Goal: Transaction & Acquisition: Purchase product/service

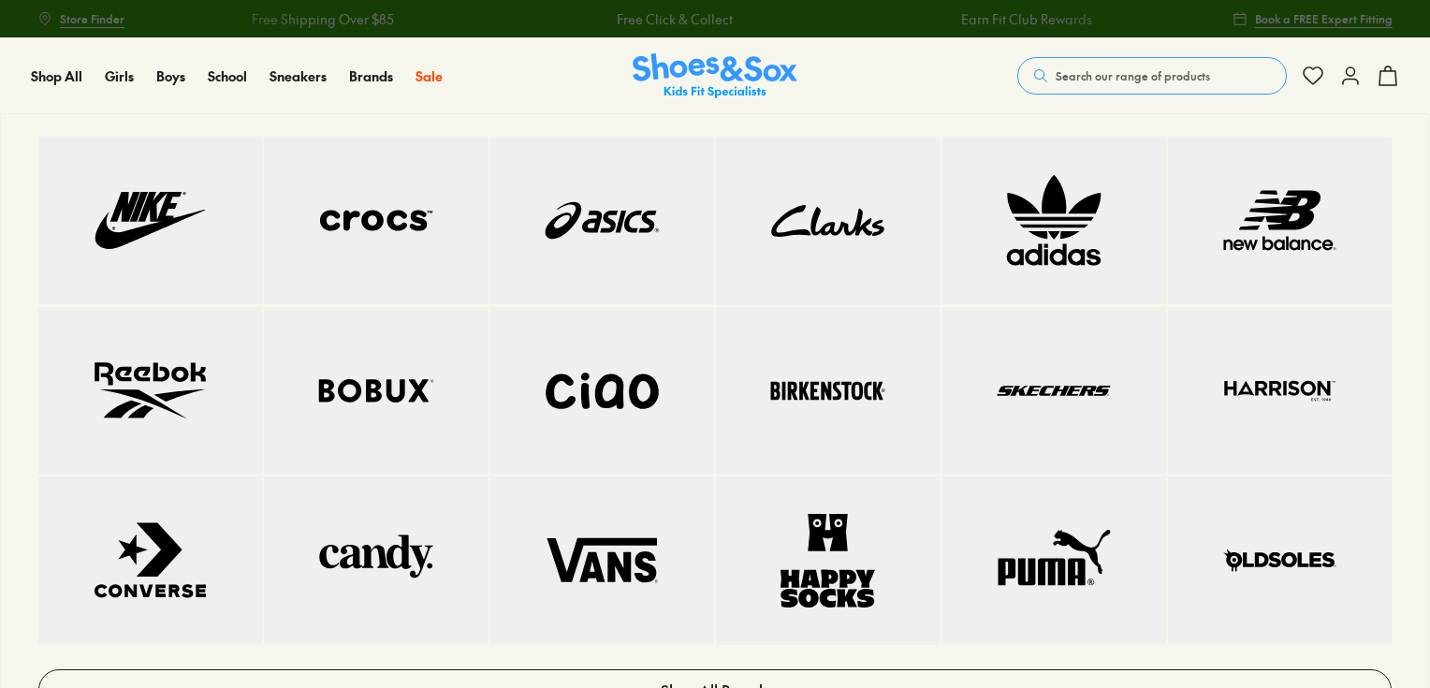
click at [105, 231] on img at bounding box center [150, 220] width 149 height 93
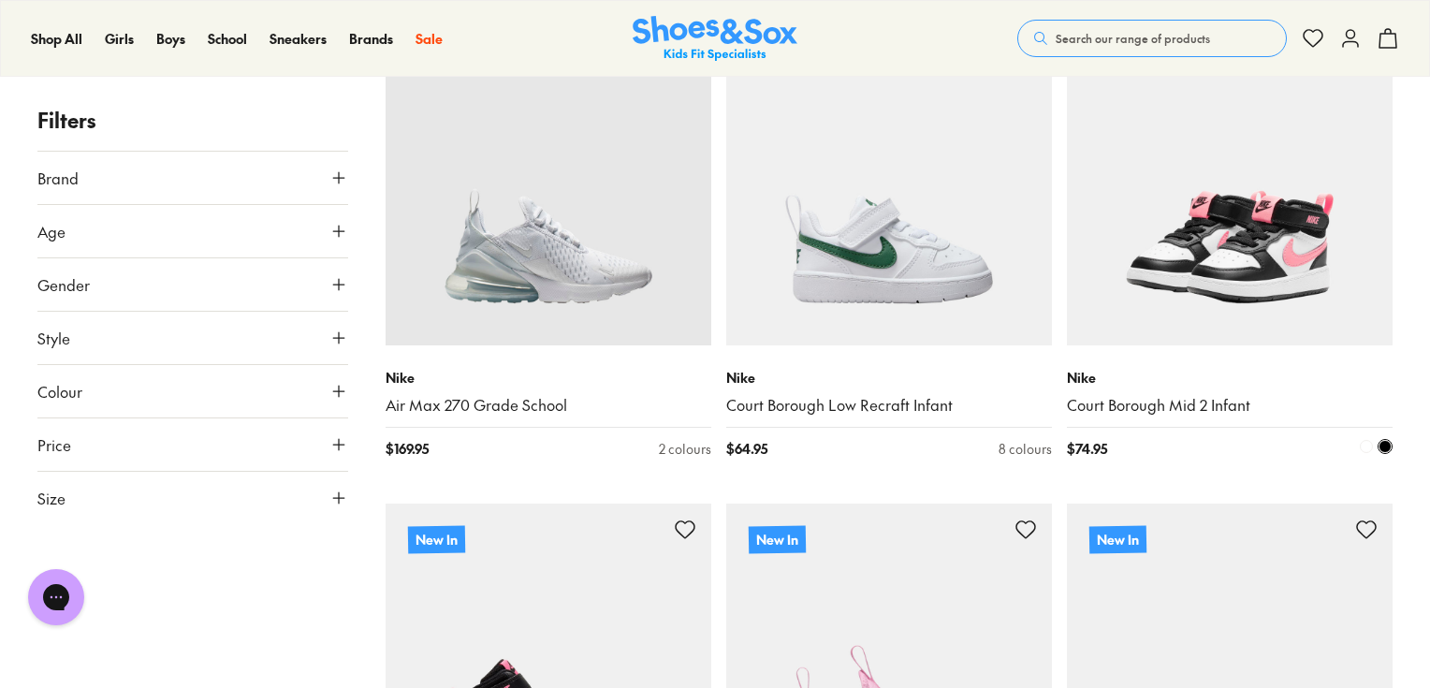
click at [1264, 271] on img at bounding box center [1230, 183] width 326 height 326
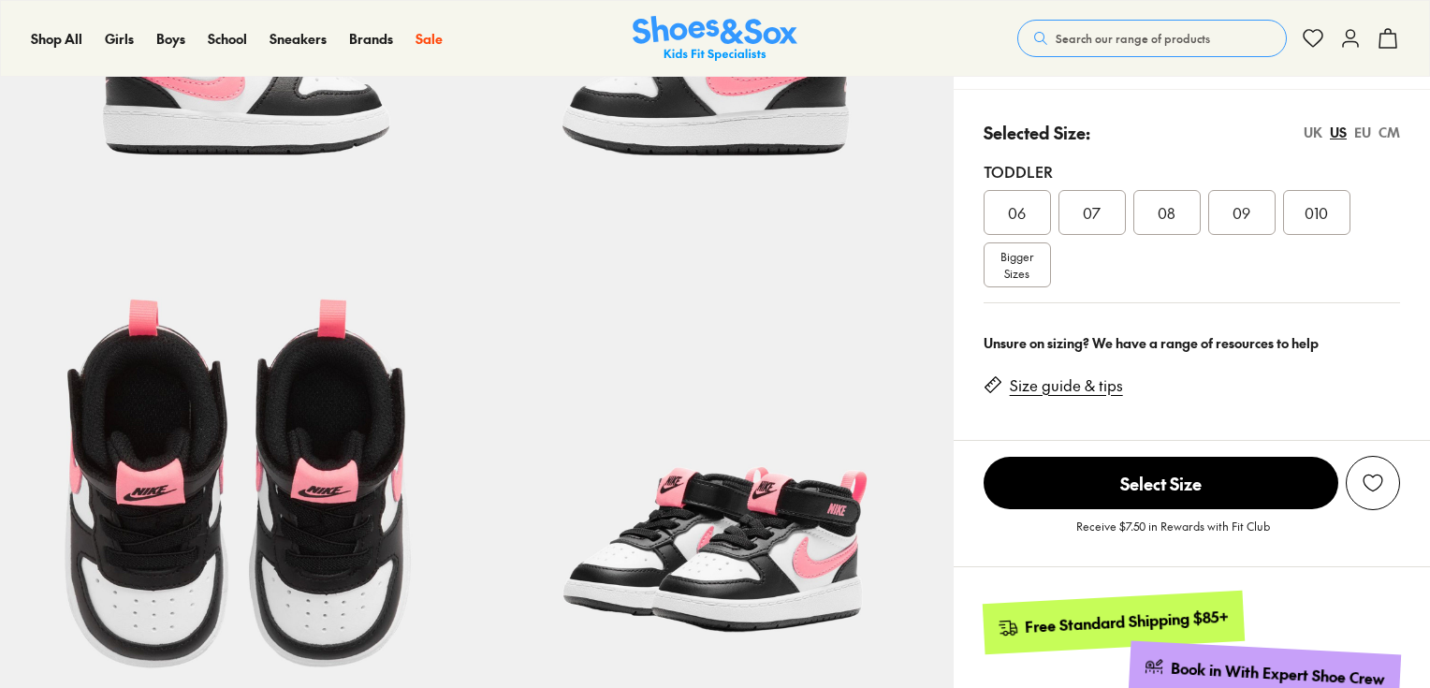
click at [1030, 272] on span "Bigger Sizes" at bounding box center [1016, 265] width 33 height 34
select select "*"
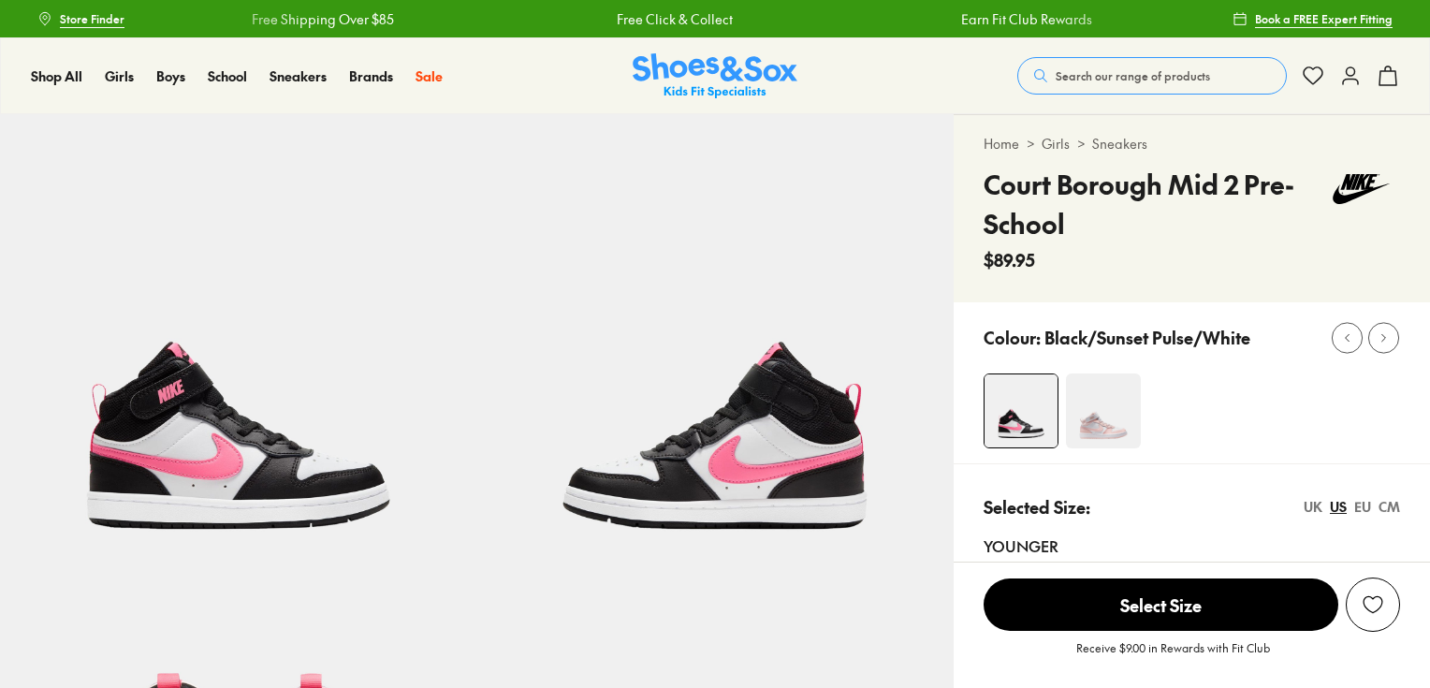
scroll to position [277, 0]
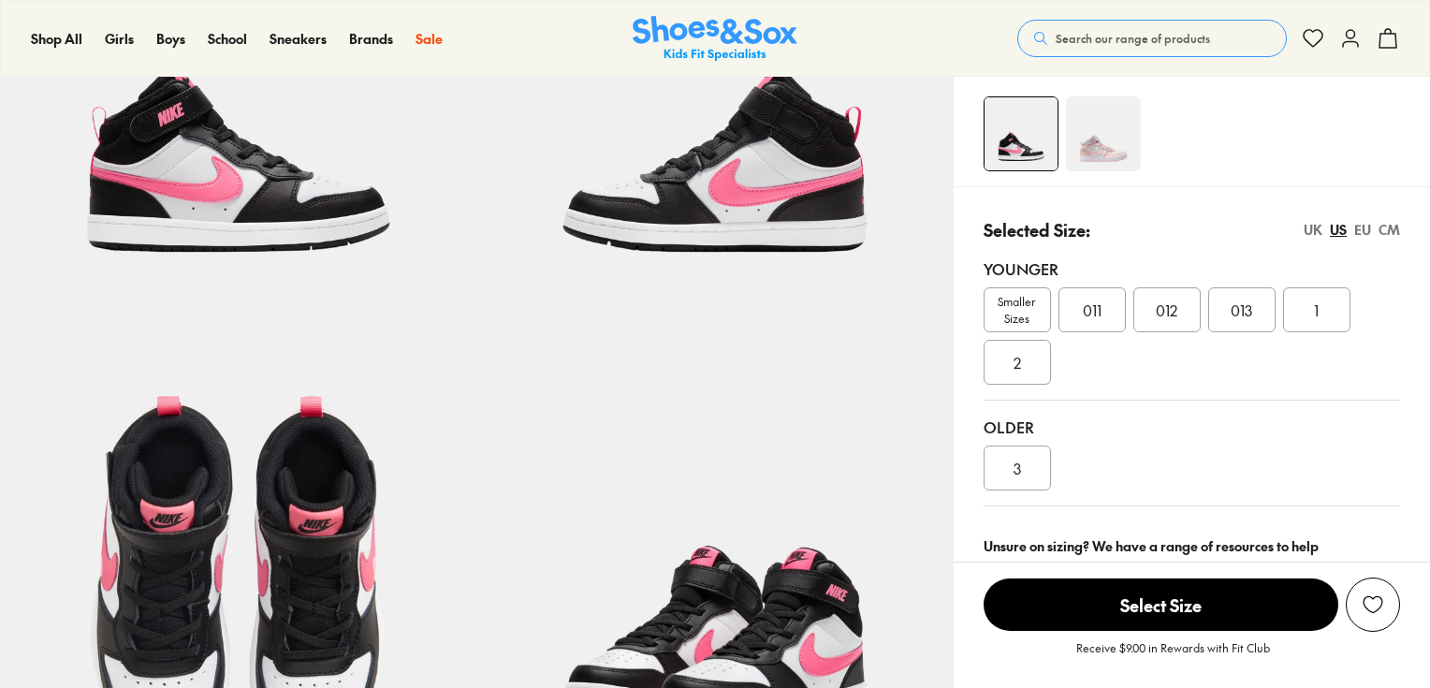
select select "*"
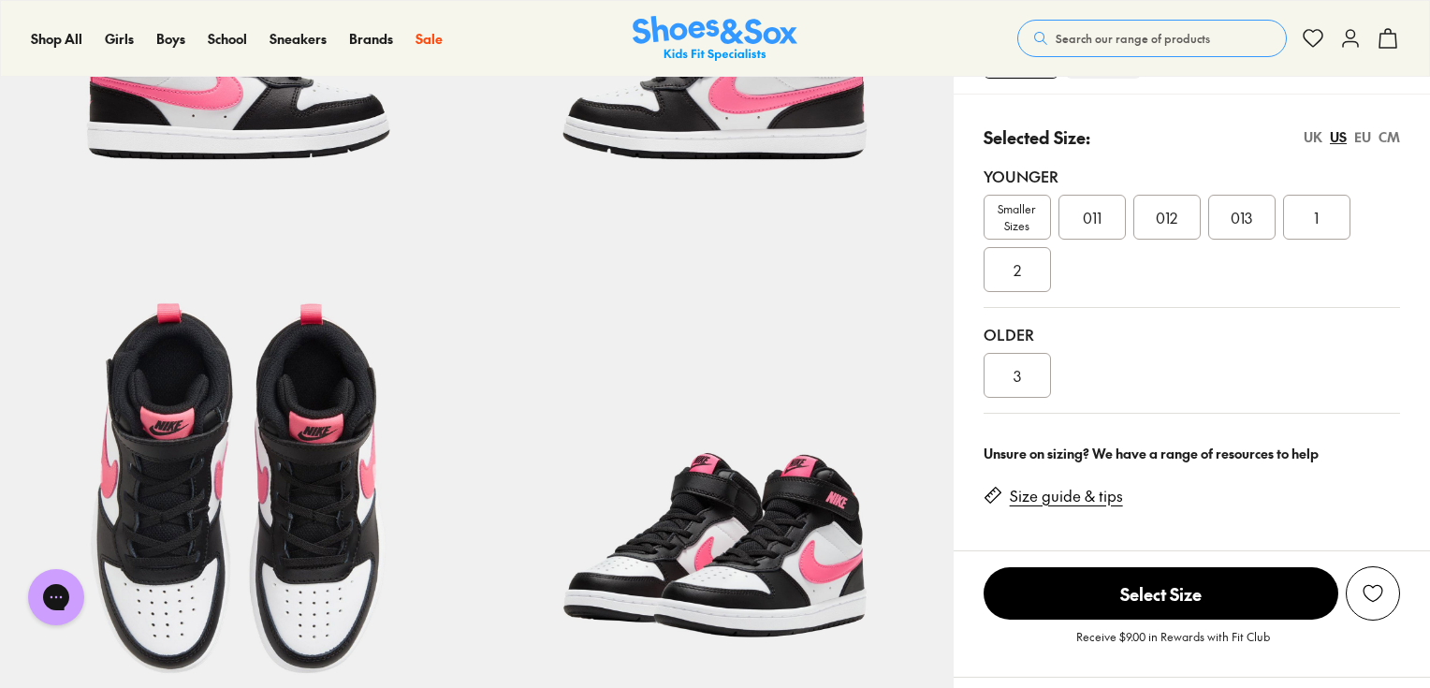
scroll to position [75, 0]
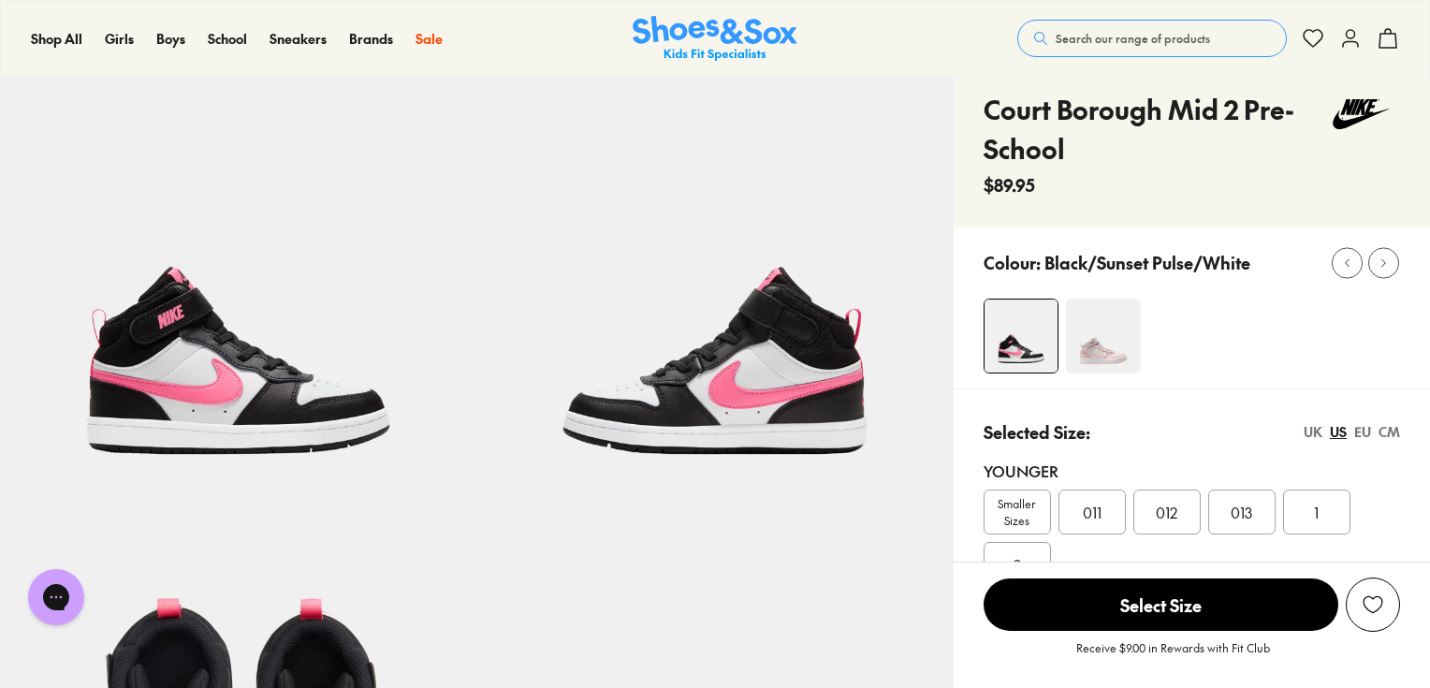
click at [1138, 353] on img at bounding box center [1103, 335] width 75 height 75
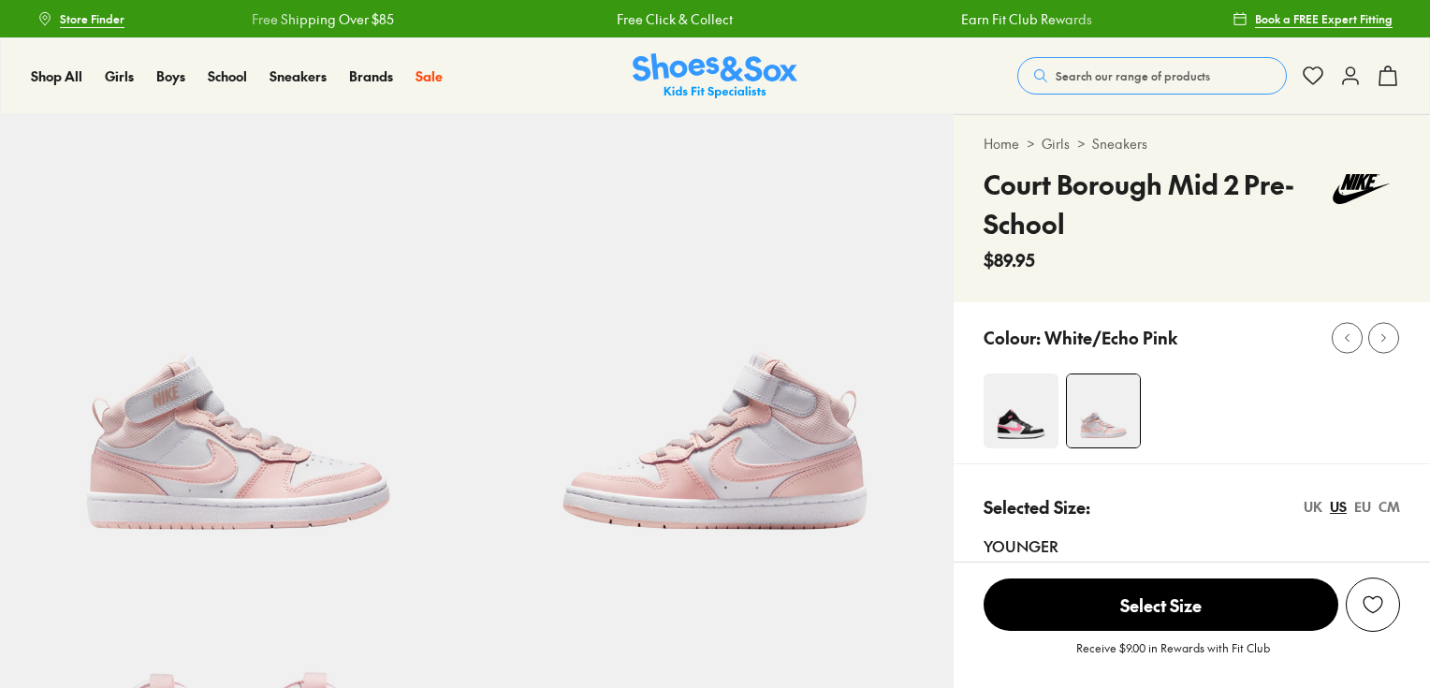
click at [1025, 414] on div "Colour: White/Echo Pink" at bounding box center [1191, 382] width 476 height 161
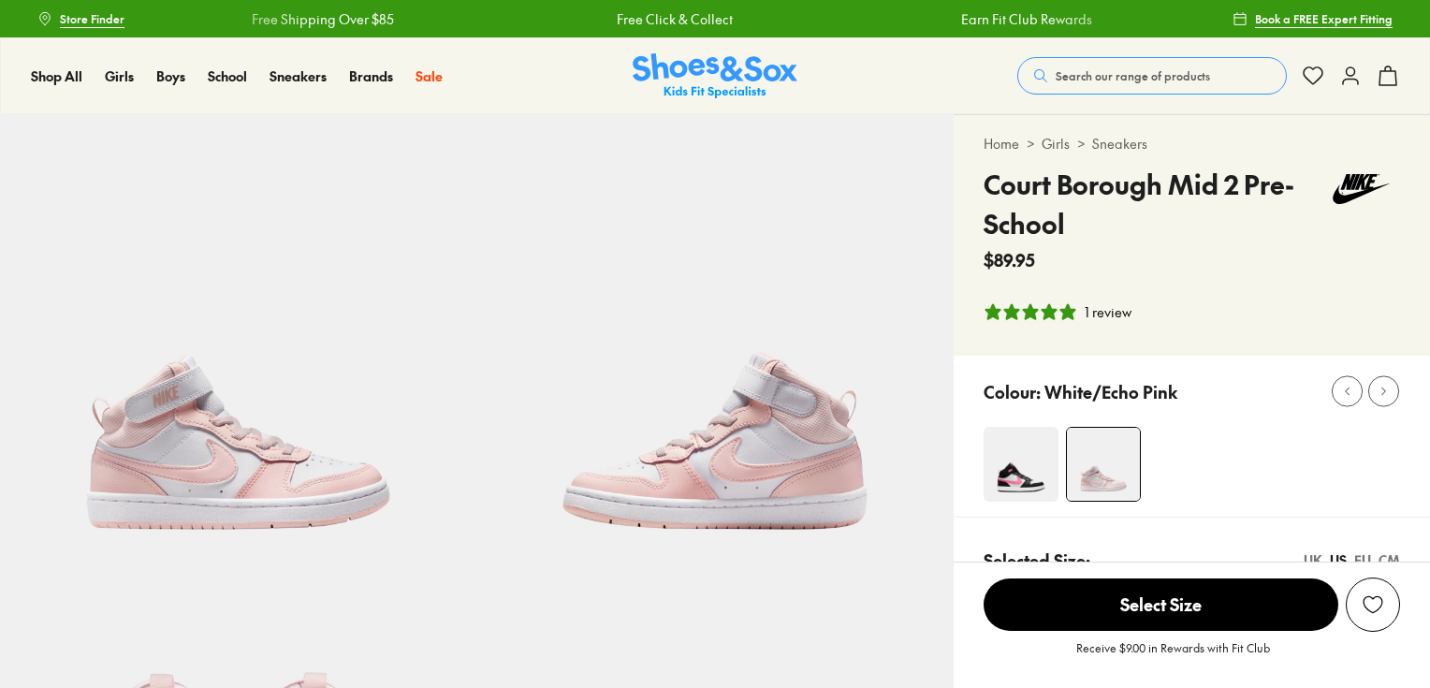
select select "*"
click at [1022, 463] on img at bounding box center [1020, 464] width 75 height 75
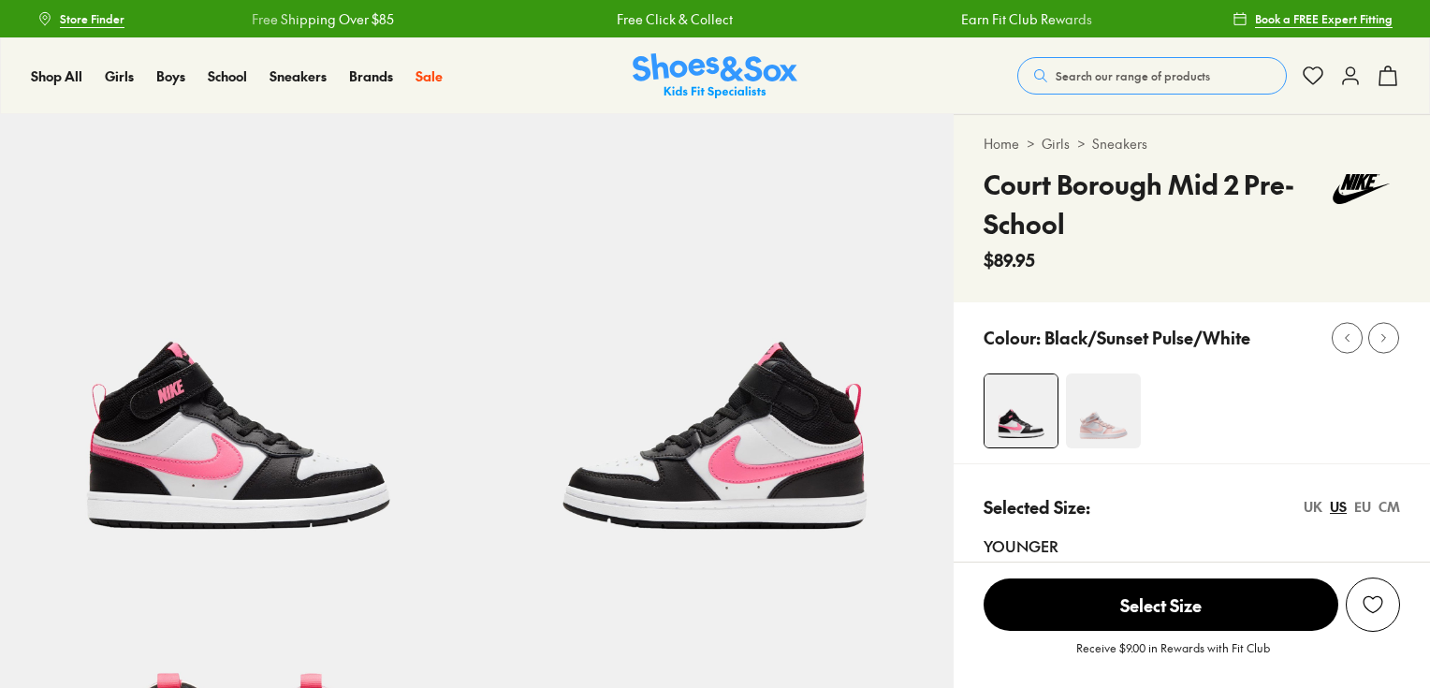
select select "*"
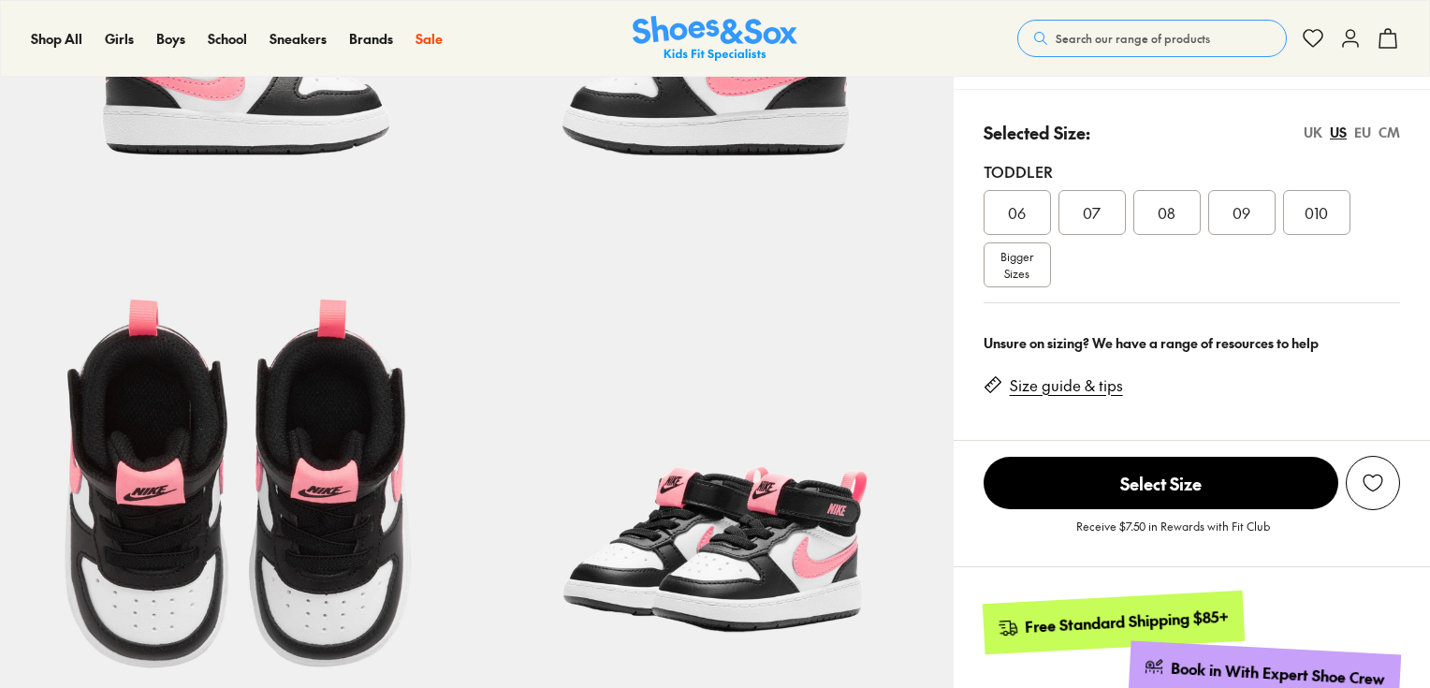
scroll to position [374, 0]
select select "*"
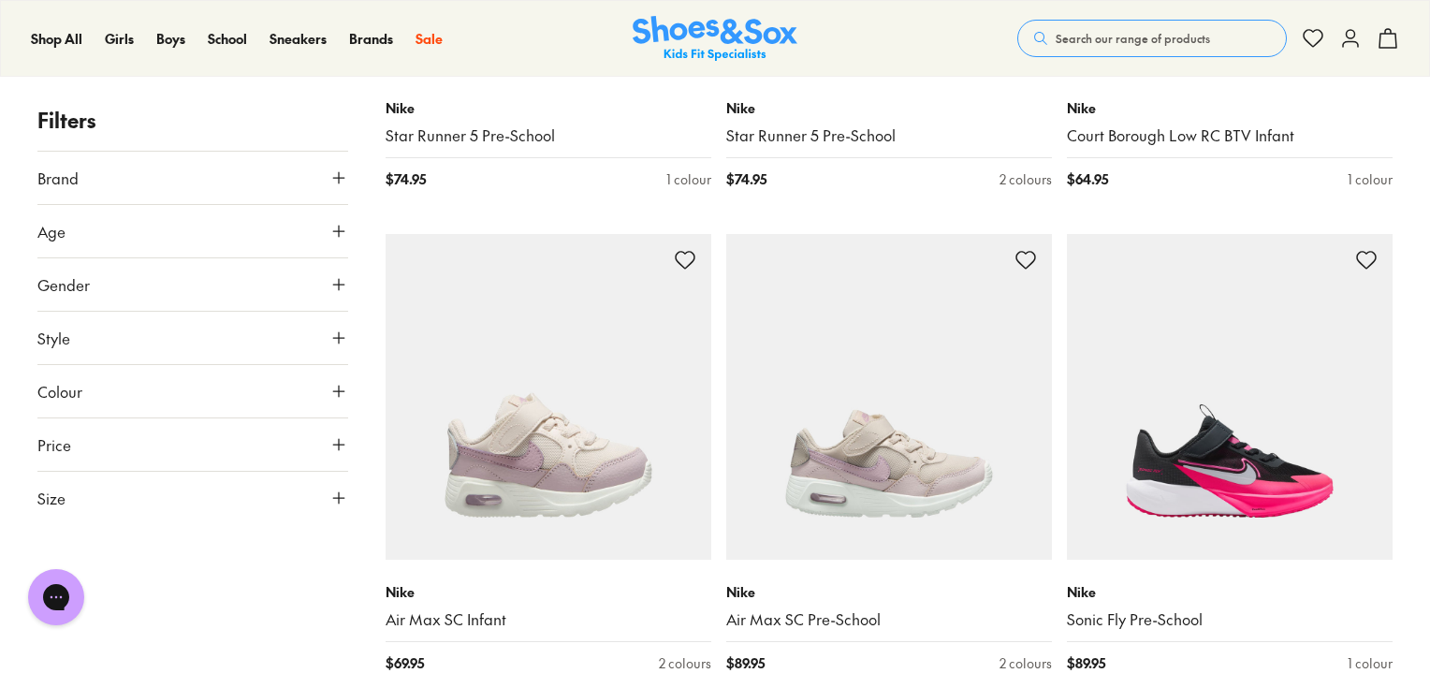
scroll to position [3232, 0]
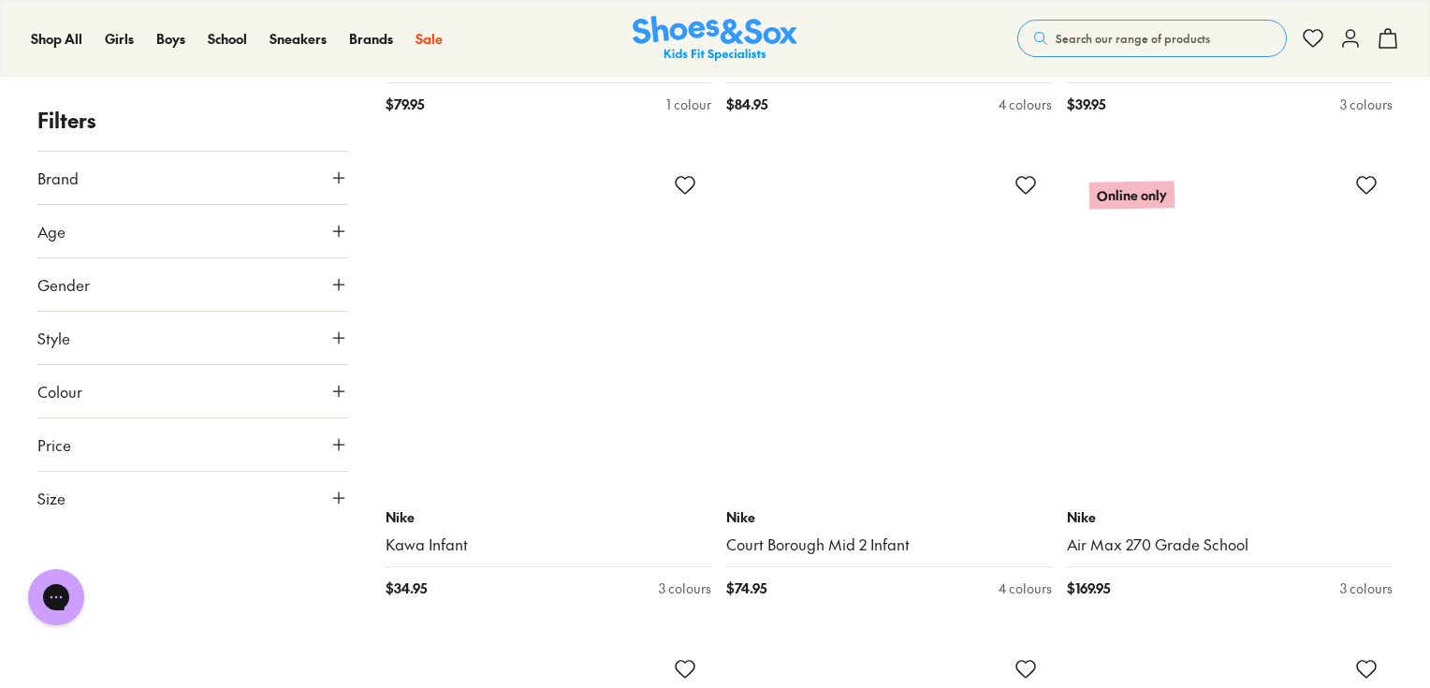
scroll to position [9744, 0]
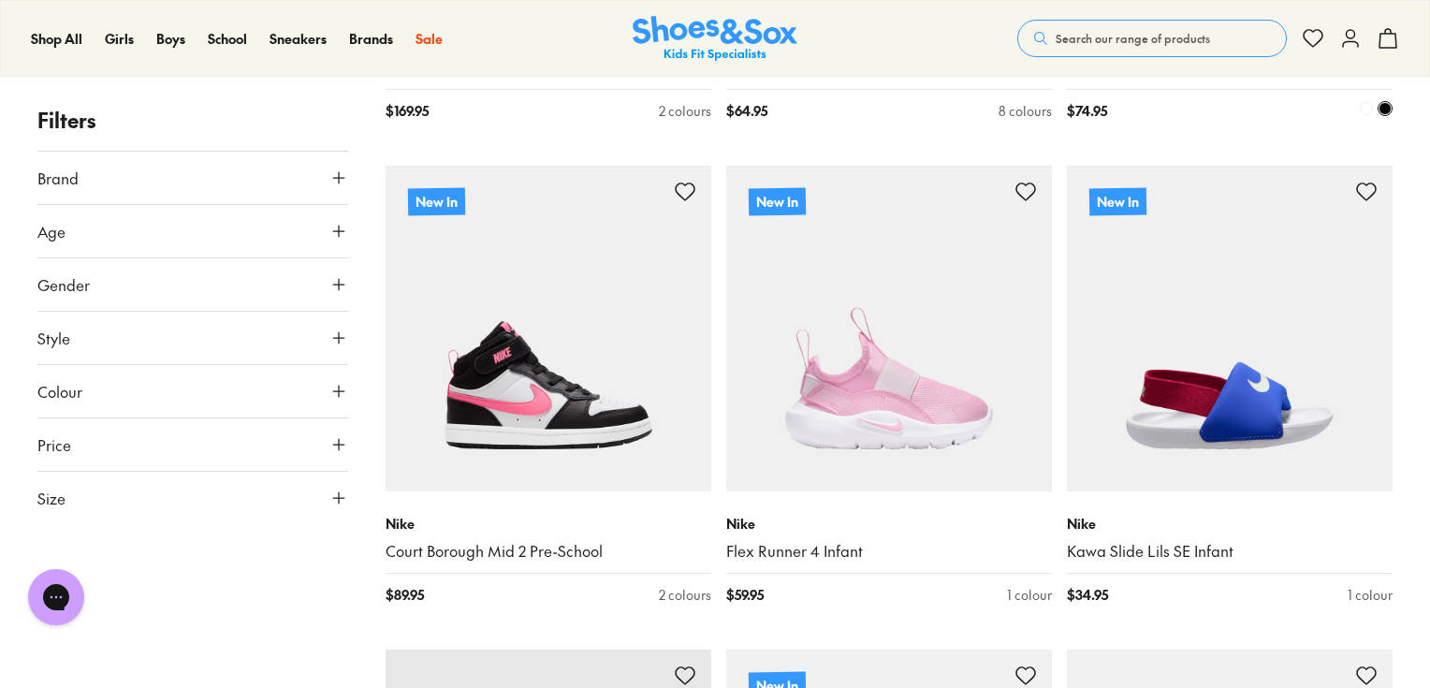
scroll to position [716, 0]
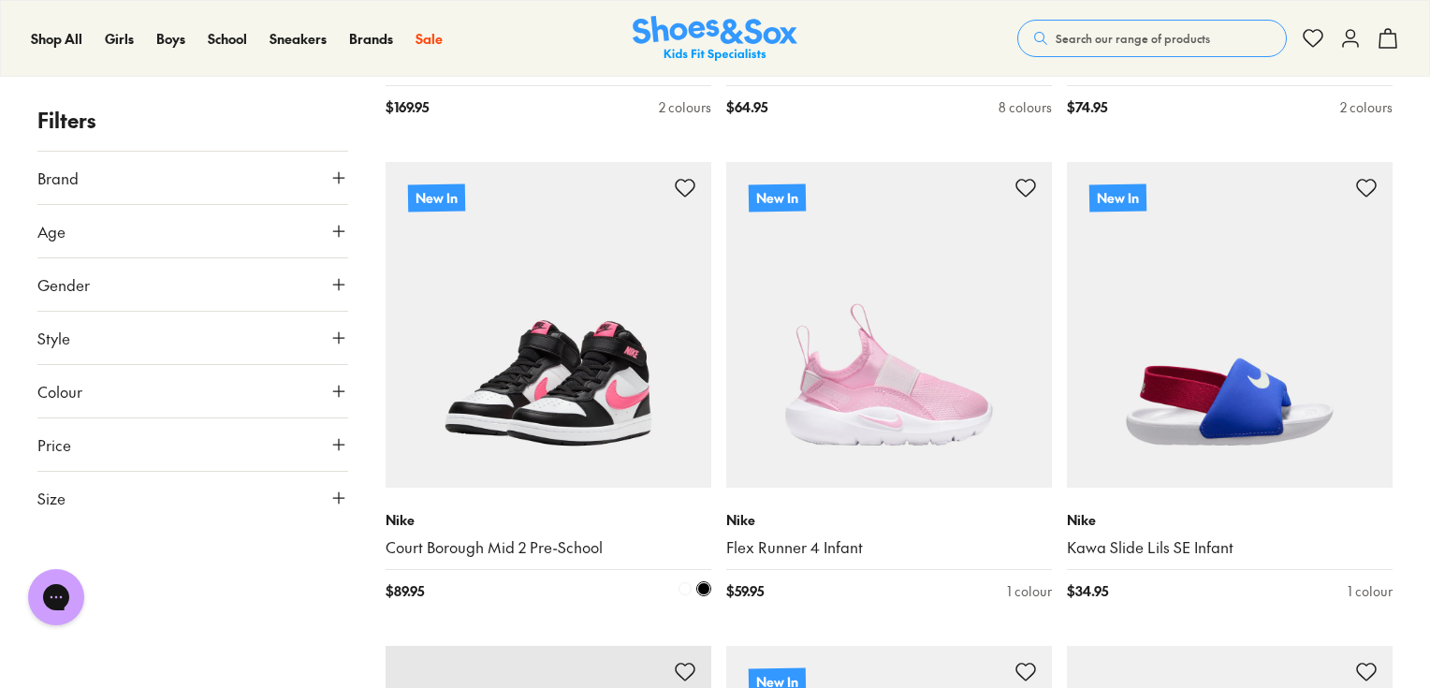
click at [593, 364] on img at bounding box center [549, 325] width 326 height 326
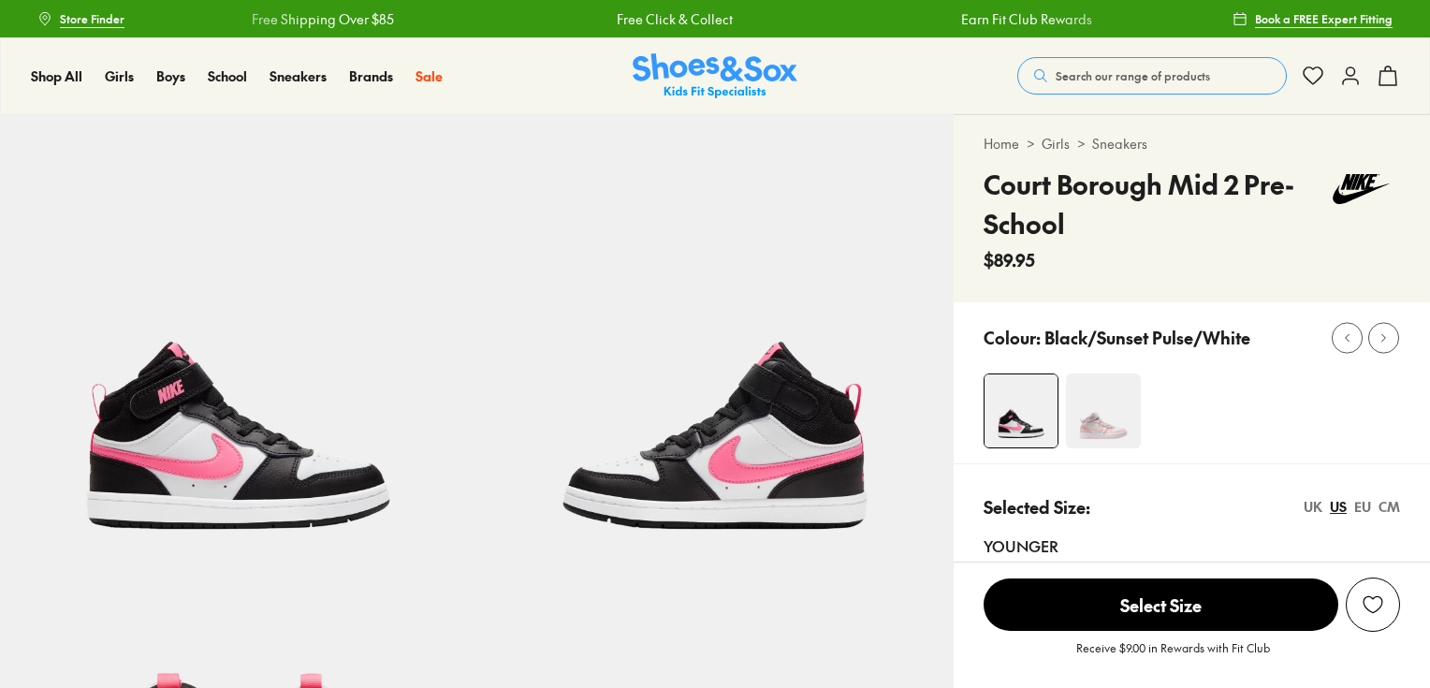
scroll to position [26, 0]
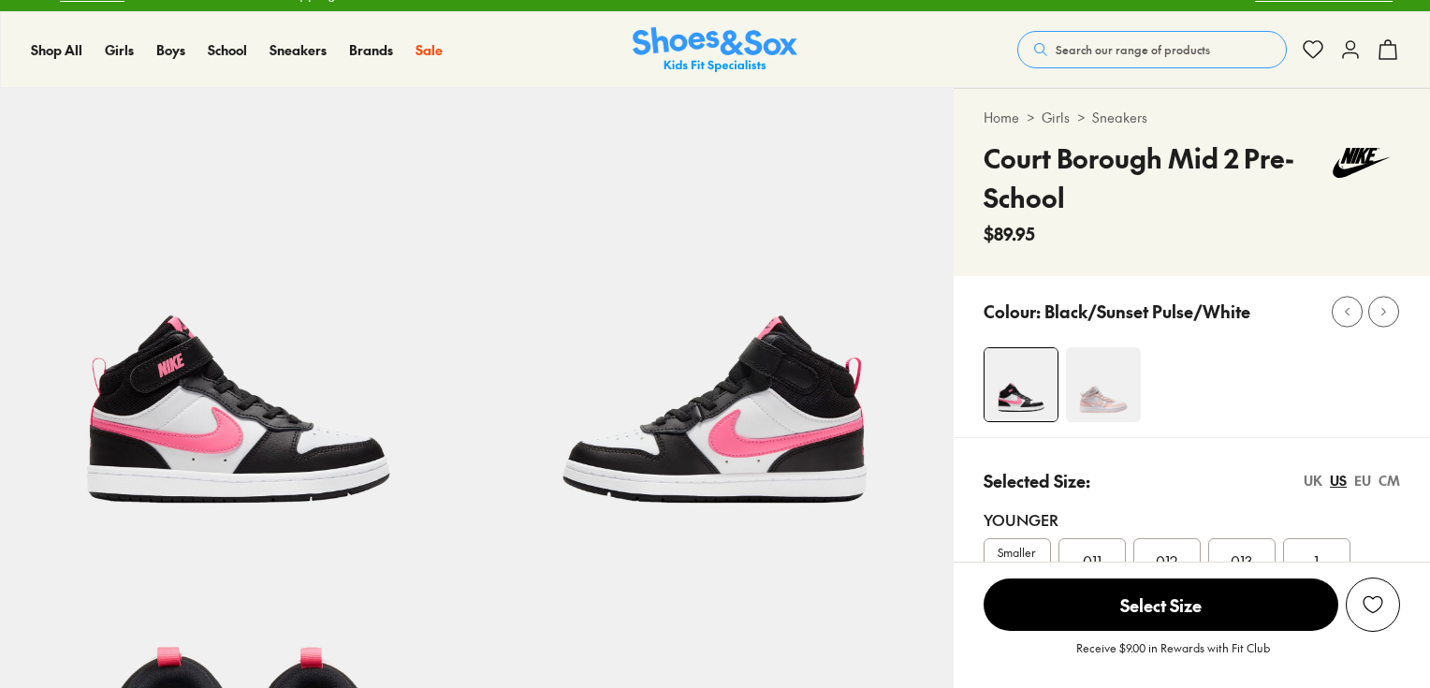
select select "*"
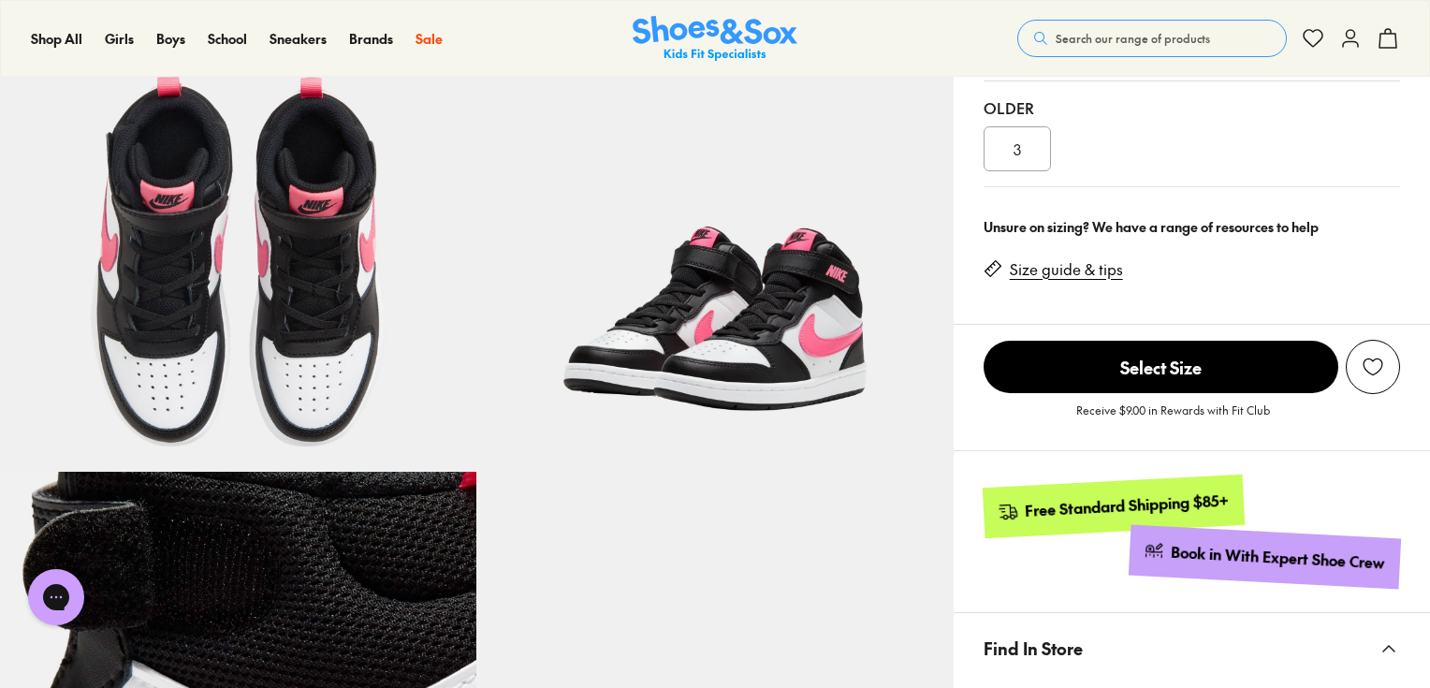
scroll to position [371, 0]
